Goal: Task Accomplishment & Management: Use online tool/utility

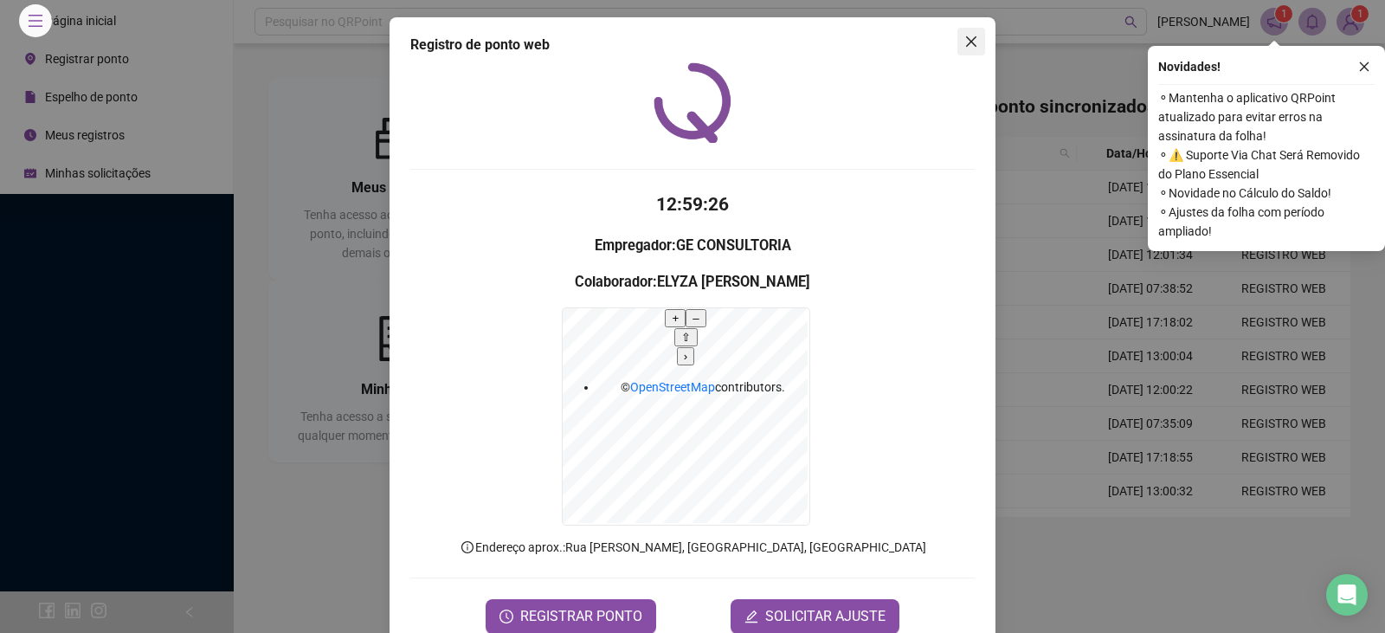
click at [977, 35] on icon "close" at bounding box center [971, 42] width 14 height 14
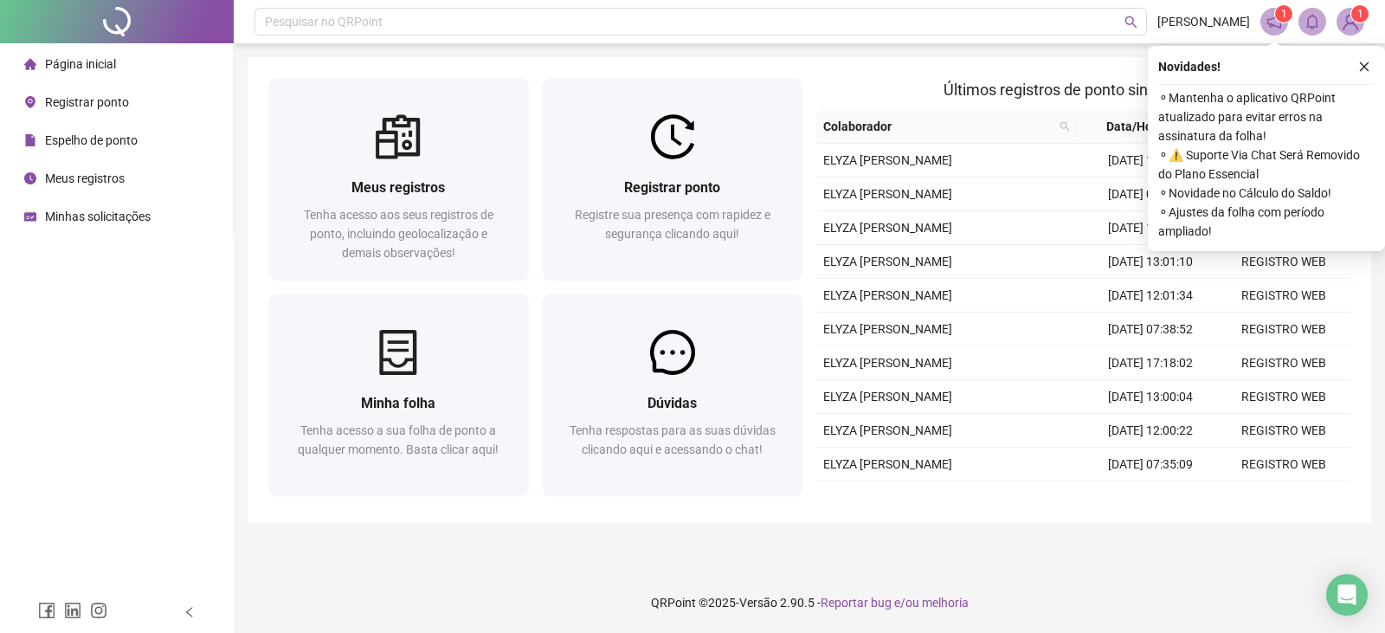
click at [1362, 63] on icon "close" at bounding box center [1364, 67] width 12 height 12
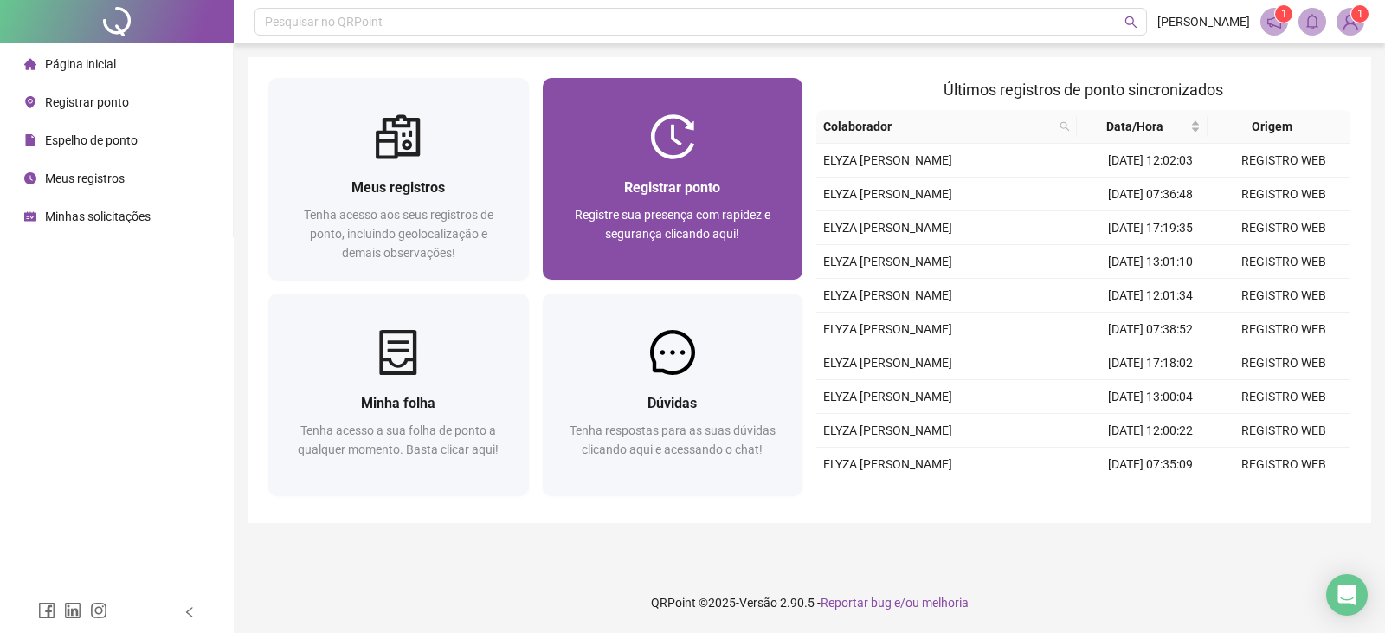
click at [763, 211] on span "Registre sua presença com rapidez e segurança clicando aqui!" at bounding box center [673, 224] width 196 height 33
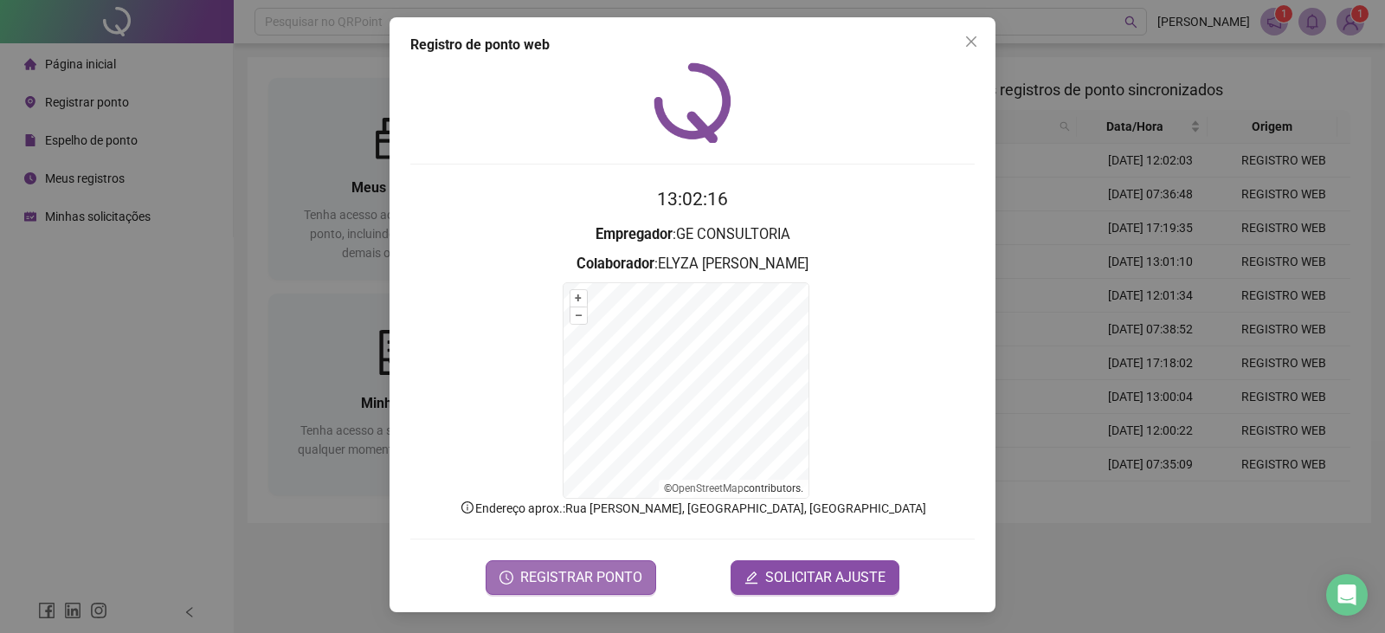
click at [594, 583] on span "REGISTRAR PONTO" at bounding box center [581, 577] width 122 height 21
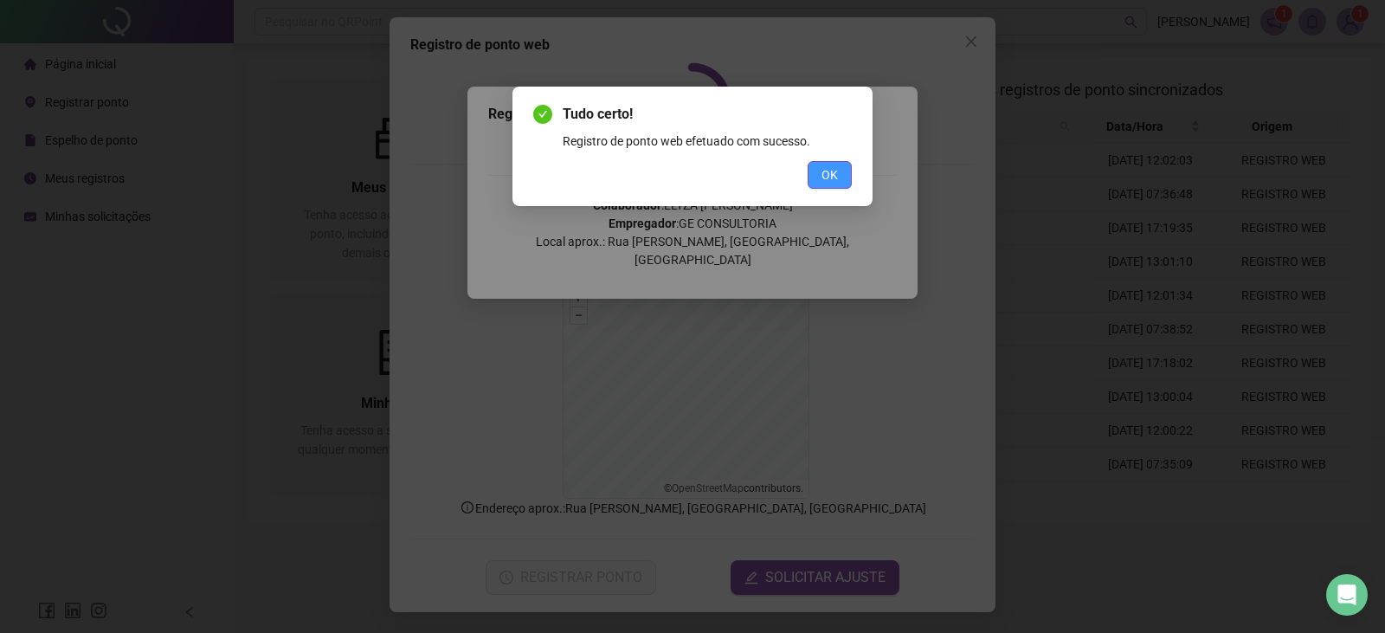
click at [828, 171] on span "OK" at bounding box center [829, 174] width 16 height 19
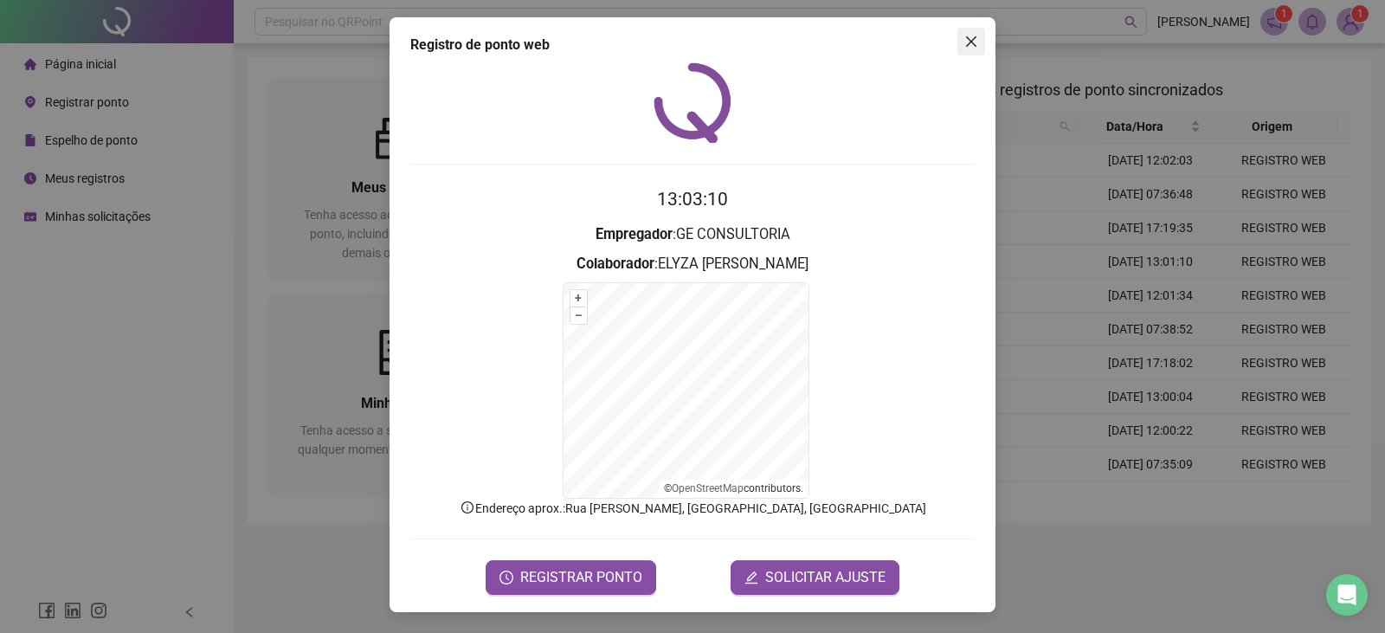
click at [971, 48] on icon "close" at bounding box center [971, 42] width 14 height 14
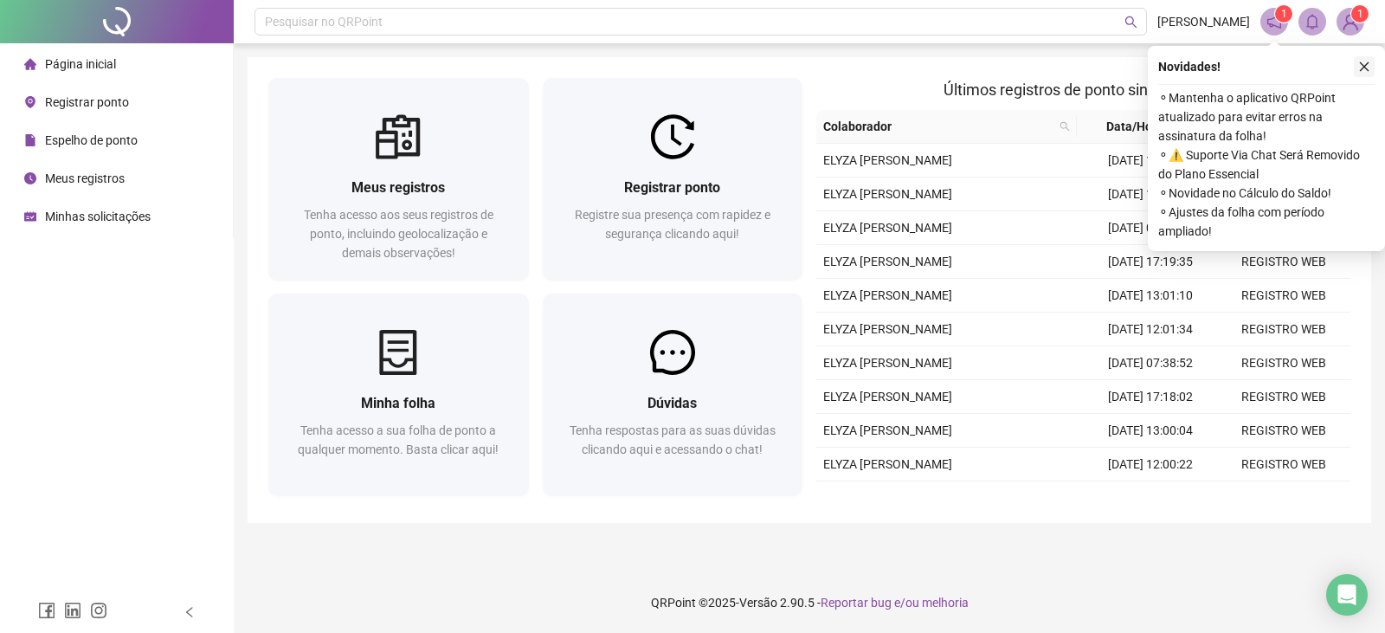
click at [1370, 69] on button "button" at bounding box center [1364, 66] width 21 height 21
